Goal: Task Accomplishment & Management: Manage account settings

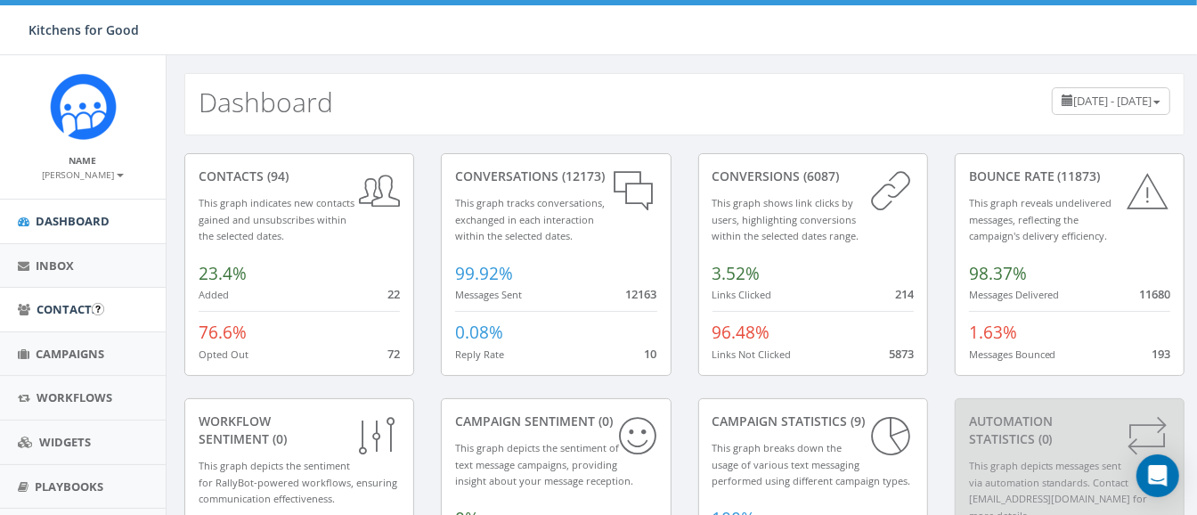
scroll to position [129, 0]
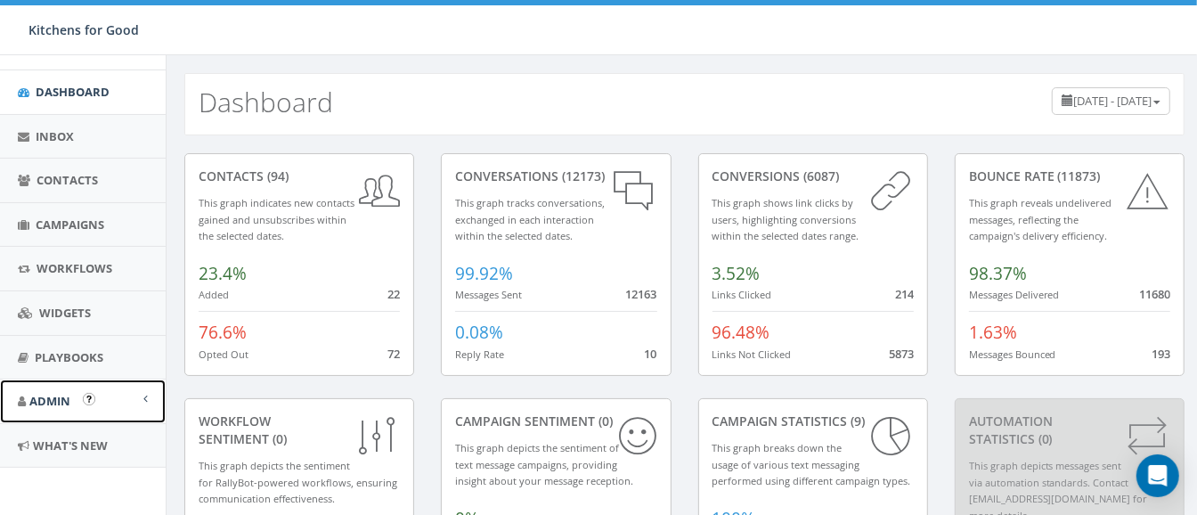
click at [64, 403] on span "Admin" at bounding box center [49, 401] width 41 height 16
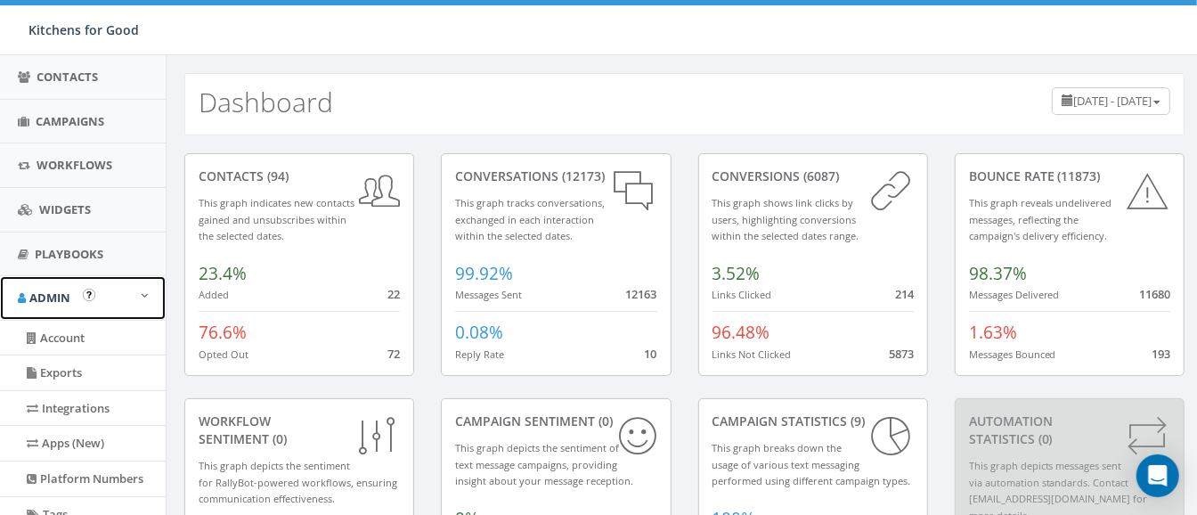
scroll to position [233, 0]
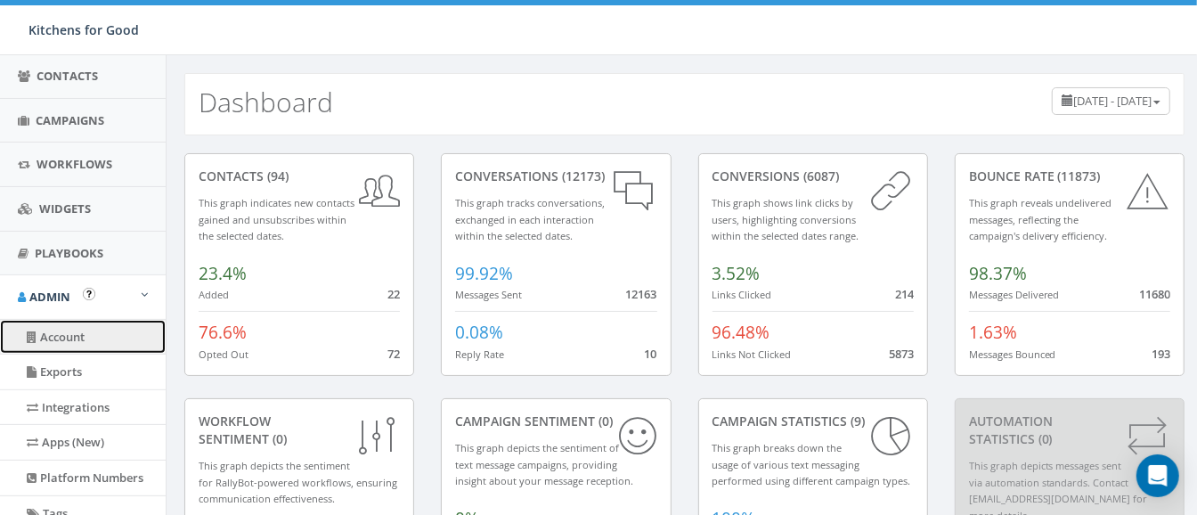
click at [63, 340] on link "Account" at bounding box center [83, 337] width 166 height 35
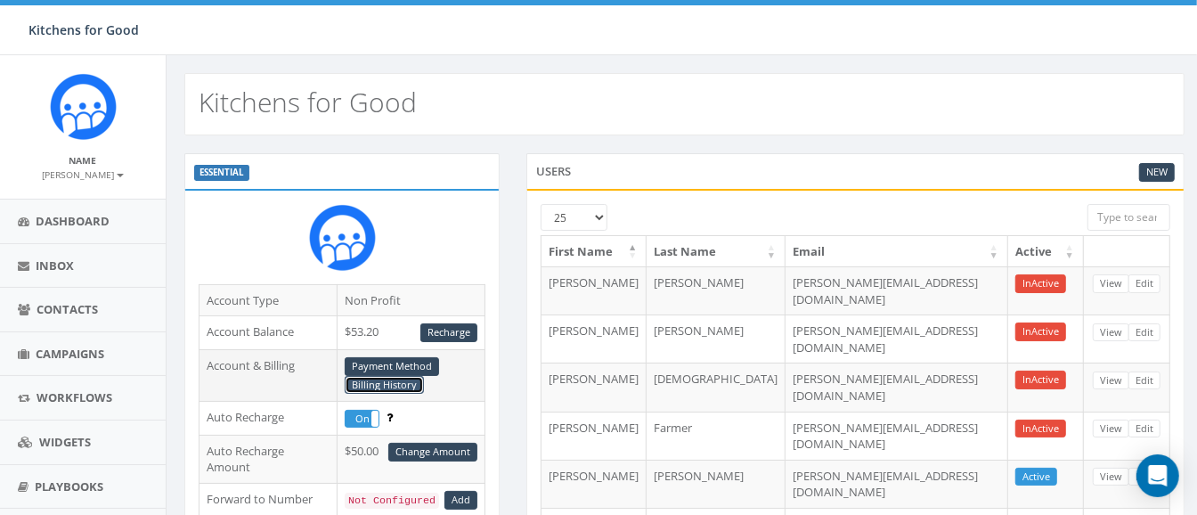
click at [402, 379] on link "Billing History" at bounding box center [384, 385] width 79 height 19
